Goal: Task Accomplishment & Management: Manage account settings

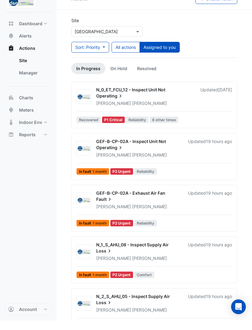
scroll to position [2, 0]
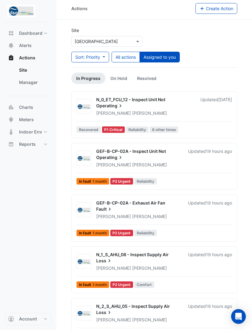
click at [178, 259] on div "N_1_S_AHU_08 - Inspect Supply Air Loss" at bounding box center [138, 258] width 85 height 14
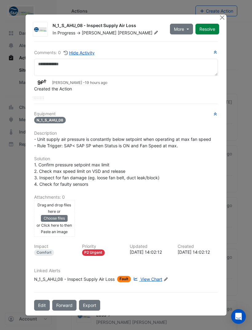
click at [60, 213] on div "Drag and drop files here or Choose files or Click here to then Paste an image" at bounding box center [55, 218] width 38 height 34
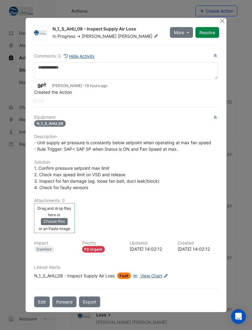
click at [56, 219] on button "Choose files" at bounding box center [54, 221] width 27 height 7
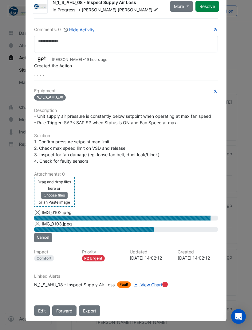
scroll to position [21, 0]
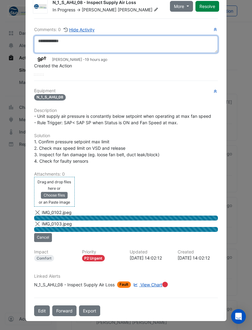
click at [137, 45] on textarea at bounding box center [126, 44] width 184 height 17
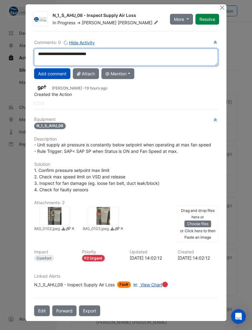
scroll to position [8, 0]
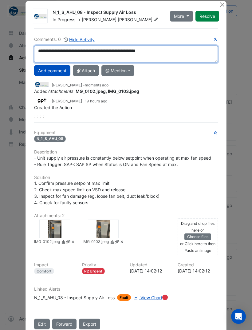
type textarea "**********"
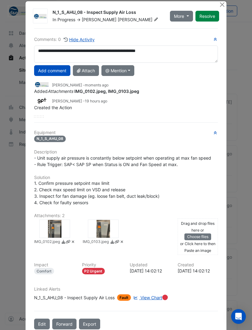
click at [59, 68] on button "Add comment" at bounding box center [52, 70] width 36 height 11
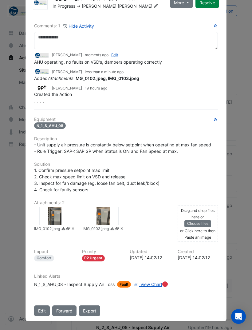
scroll to position [20, 0]
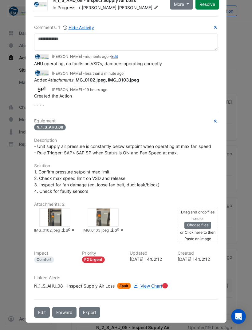
click at [209, 7] on button "Resolve" at bounding box center [208, 4] width 24 height 11
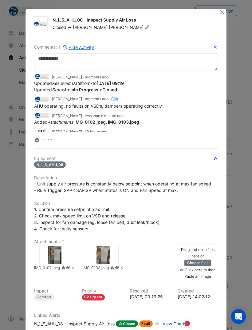
scroll to position [0, 0]
click at [220, 14] on button "Close" at bounding box center [222, 12] width 6 height 6
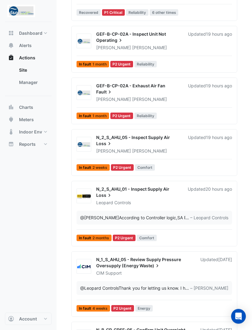
scroll to position [120, 0]
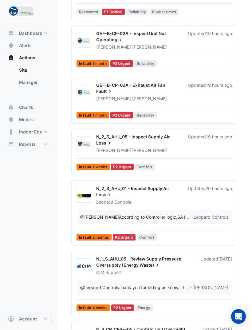
click at [212, 210] on div "@Ryan Fyfe According to Controller logic,SA Pressure Set Point limits are 150Pa…" at bounding box center [155, 217] width 156 height 14
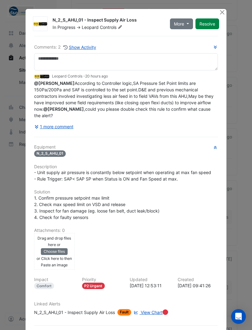
click at [60, 132] on button "1 more comment" at bounding box center [54, 126] width 40 height 11
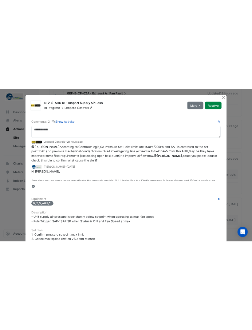
scroll to position [118, 0]
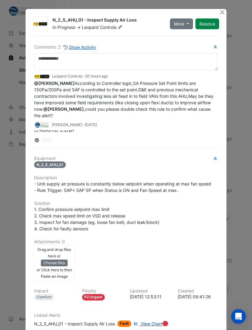
click at [12, 189] on ngb-modal-window "N_2_S_AHU_01 - Inspect Supply Air Loss In Progress -> Leopard Controls More On …" at bounding box center [126, 165] width 252 height 330
click at [15, 202] on ngb-modal-window "N_2_S_AHU_01 - Inspect Supply Air Loss In Progress -> Leopard Controls More On …" at bounding box center [126, 165] width 252 height 330
click at [222, 13] on button "Close" at bounding box center [222, 12] width 6 height 6
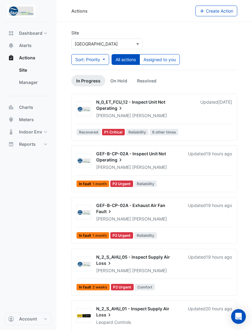
click at [102, 58] on button "Sort: Priority" at bounding box center [90, 59] width 38 height 11
click at [98, 73] on li "Priority" at bounding box center [85, 72] width 49 height 9
click at [103, 60] on button "Sort: Priority" at bounding box center [90, 59] width 38 height 11
click at [97, 71] on li "Priority" at bounding box center [85, 72] width 49 height 9
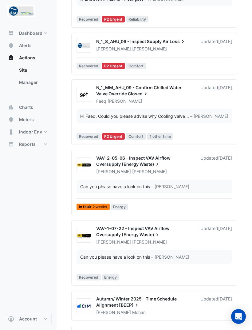
scroll to position [994, 0]
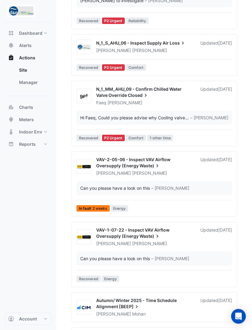
click at [209, 106] on div "Updated 2 months ago" at bounding box center [216, 96] width 32 height 20
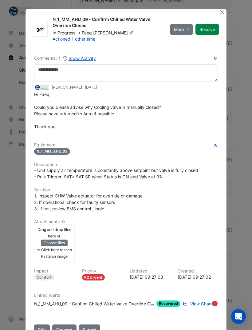
click at [210, 28] on button "Resolve" at bounding box center [208, 29] width 24 height 11
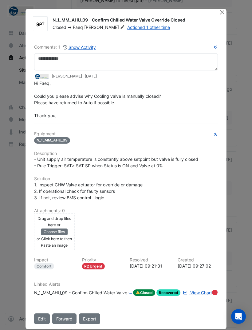
click at [219, 10] on button "Close" at bounding box center [222, 12] width 6 height 6
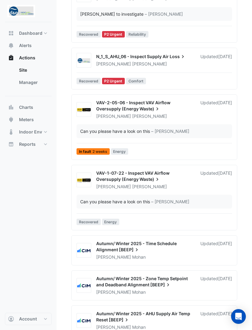
scroll to position [980, 0]
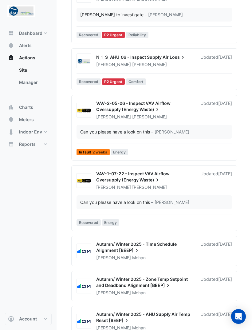
click at [215, 68] on div "Updated 2 months ago" at bounding box center [216, 61] width 32 height 14
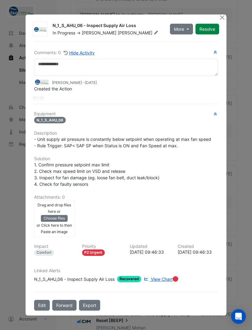
click at [208, 27] on button "Resolve" at bounding box center [208, 29] width 24 height 11
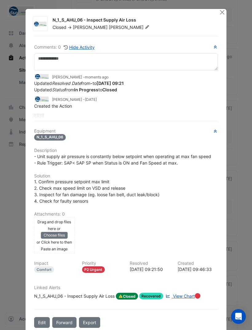
click at [225, 10] on button "Close" at bounding box center [222, 12] width 6 height 6
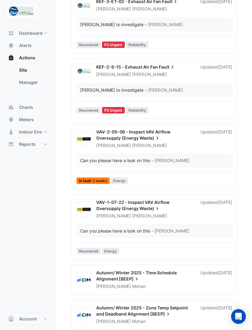
scroll to position [891, 0]
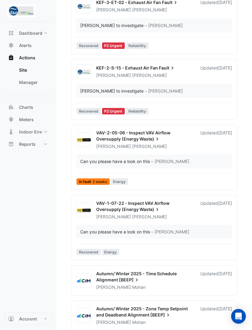
click at [218, 71] on span "[DATE]" at bounding box center [225, 67] width 14 height 5
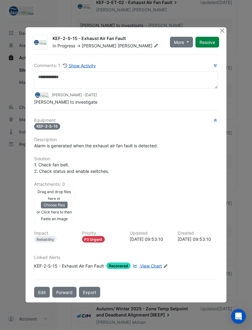
scroll to position [892, 0]
click at [207, 44] on button "Resolve" at bounding box center [208, 42] width 24 height 11
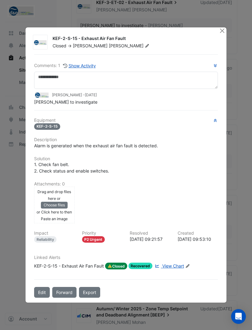
click at [221, 31] on button "Close" at bounding box center [222, 30] width 6 height 6
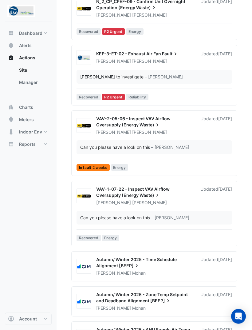
click at [213, 65] on div "Updated 2 months ago" at bounding box center [216, 58] width 32 height 14
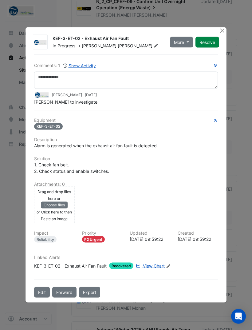
scroll to position [834, 0]
click at [212, 44] on button "Resolve" at bounding box center [208, 42] width 24 height 11
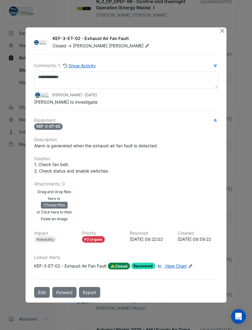
click at [222, 30] on button "Close" at bounding box center [222, 30] width 6 height 6
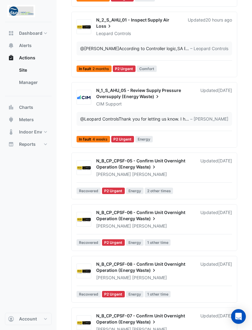
scroll to position [288, 0]
click at [177, 117] on div "@Leopard Controls Thank you for letting us know. I have informed our dedicated …" at bounding box center [132, 119] width 105 height 6
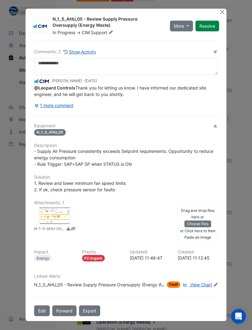
scroll to position [289, 0]
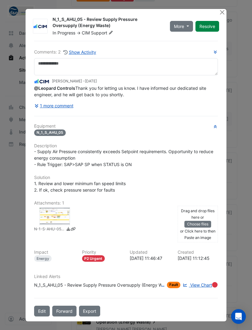
click at [69, 103] on button "1 more comment" at bounding box center [54, 105] width 40 height 11
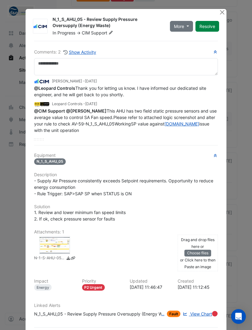
click at [224, 13] on button "Close" at bounding box center [222, 12] width 6 height 6
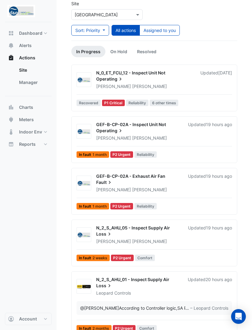
scroll to position [29, 0]
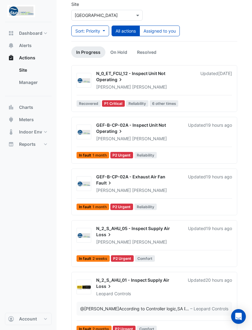
click at [171, 103] on span "6 other times" at bounding box center [164, 103] width 29 height 6
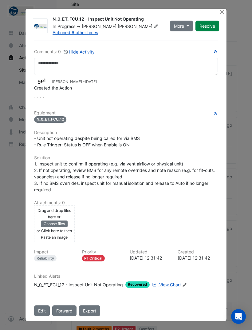
scroll to position [3, 0]
click at [173, 285] on span "View Chart" at bounding box center [170, 284] width 22 height 5
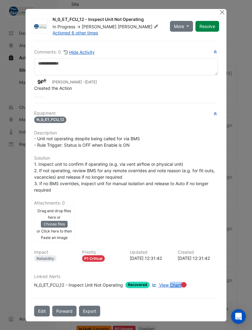
click at [220, 9] on button "Close" at bounding box center [222, 12] width 6 height 6
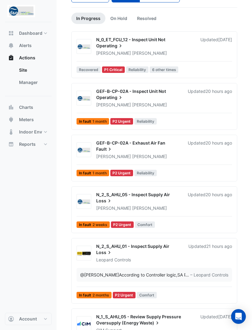
scroll to position [62, 0]
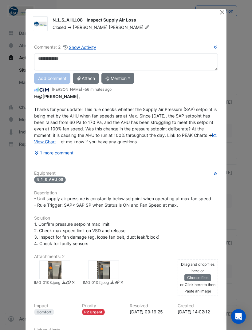
click at [47, 154] on button "1 more comment" at bounding box center [54, 152] width 40 height 11
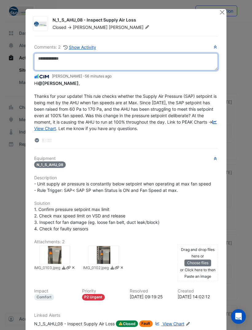
click at [58, 63] on textarea at bounding box center [126, 61] width 184 height 17
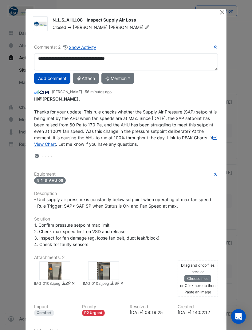
click at [129, 78] on button "@ Mention" at bounding box center [117, 78] width 33 height 11
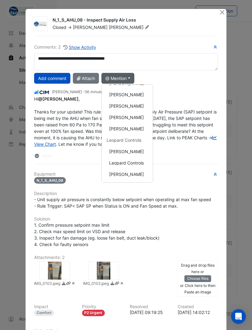
scroll to position [112, 0]
click at [139, 141] on div "Leopard Controls" at bounding box center [127, 139] width 51 height 11
click at [137, 164] on button "Leopard Controls" at bounding box center [127, 162] width 51 height 11
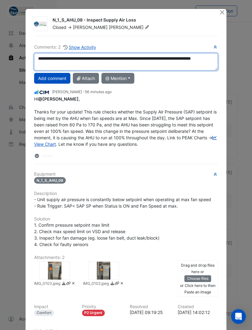
type textarea "**********"
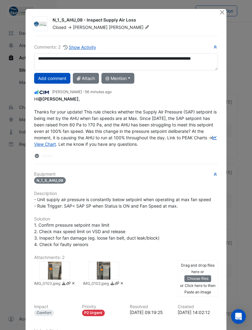
click at [59, 79] on button "Add comment" at bounding box center [52, 78] width 36 height 11
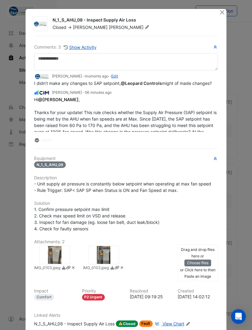
scroll to position [0, 0]
click at [220, 14] on button "Close" at bounding box center [222, 12] width 6 height 6
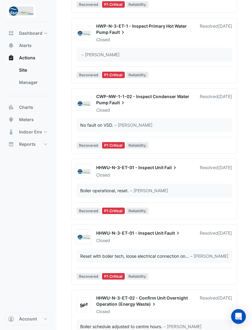
scroll to position [147, 0]
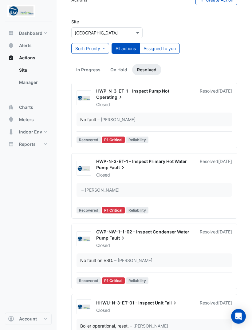
click at [175, 47] on button "Assigned to you" at bounding box center [160, 48] width 40 height 11
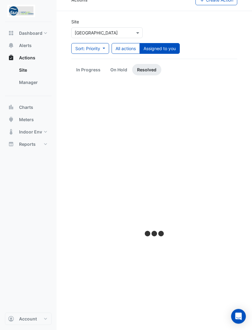
scroll to position [11, 0]
click at [91, 68] on link "In Progress" at bounding box center [88, 69] width 34 height 11
click at [118, 73] on link "On Hold" at bounding box center [118, 69] width 27 height 11
click at [97, 75] on link "In Progress" at bounding box center [88, 69] width 34 height 11
click at [93, 70] on link "In Progress" at bounding box center [88, 69] width 34 height 11
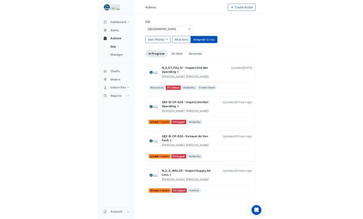
scroll to position [0, 0]
